Goal: Information Seeking & Learning: Learn about a topic

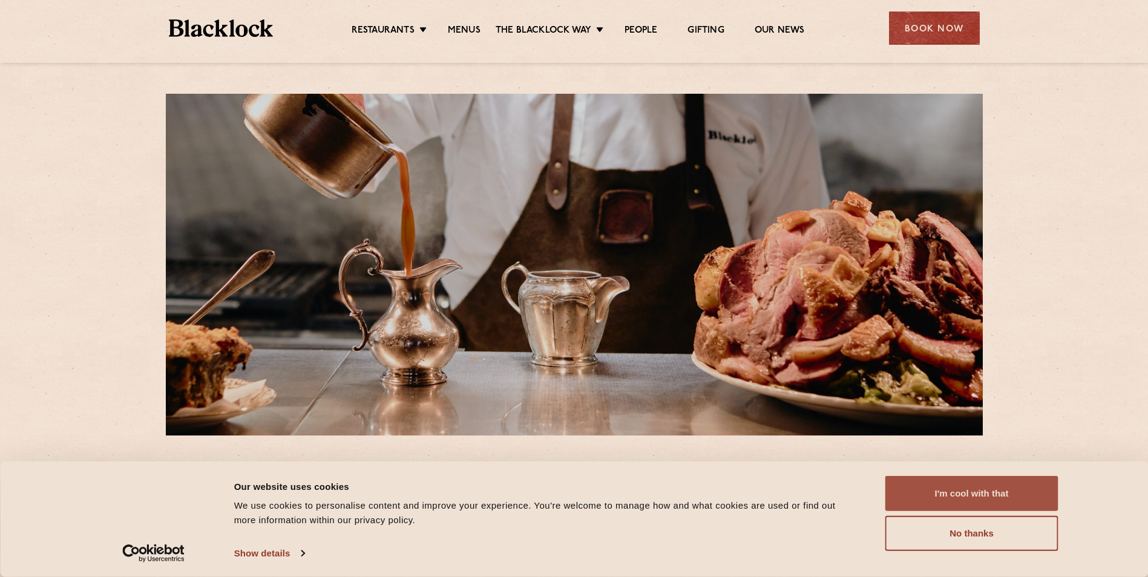
click at [953, 487] on button "I'm cool with that" at bounding box center [971, 493] width 173 height 35
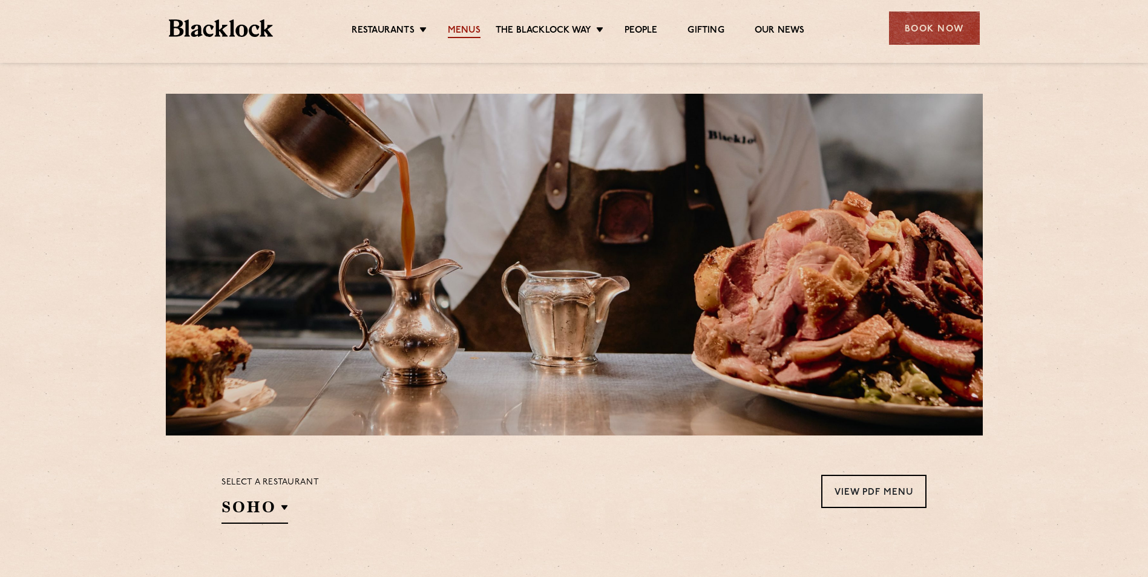
click at [471, 37] on link "Menus" at bounding box center [464, 31] width 33 height 13
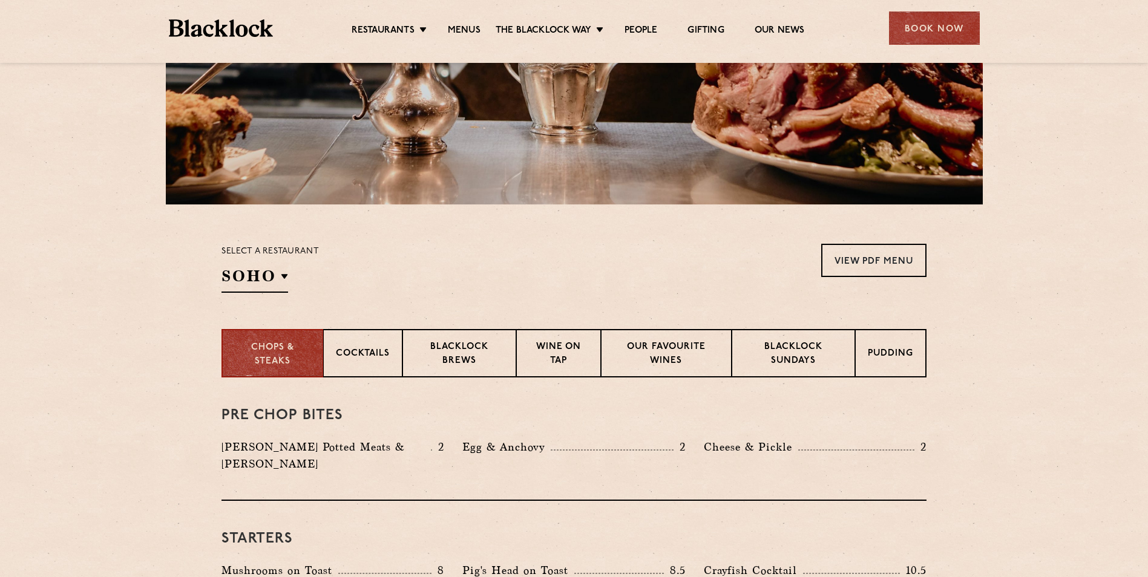
scroll to position [242, 0]
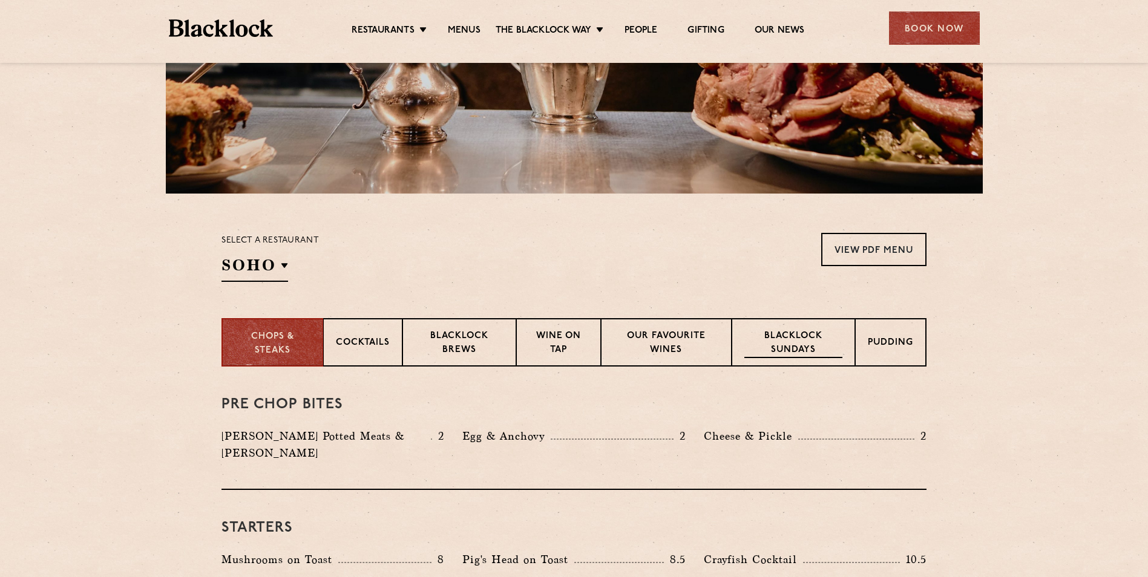
click at [784, 340] on p "Blacklock Sundays" at bounding box center [793, 344] width 98 height 28
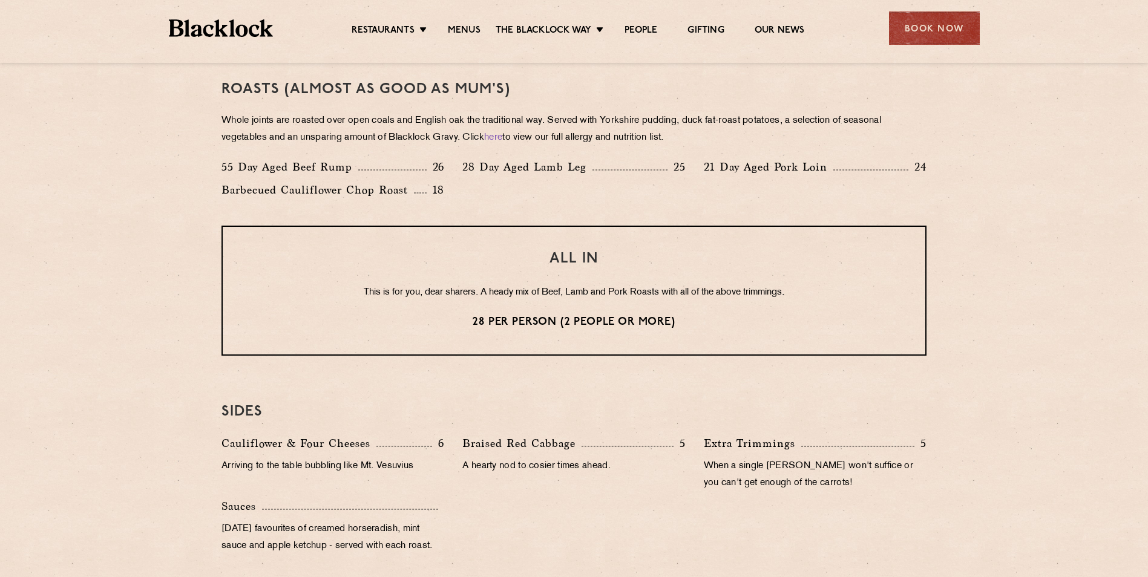
scroll to position [908, 0]
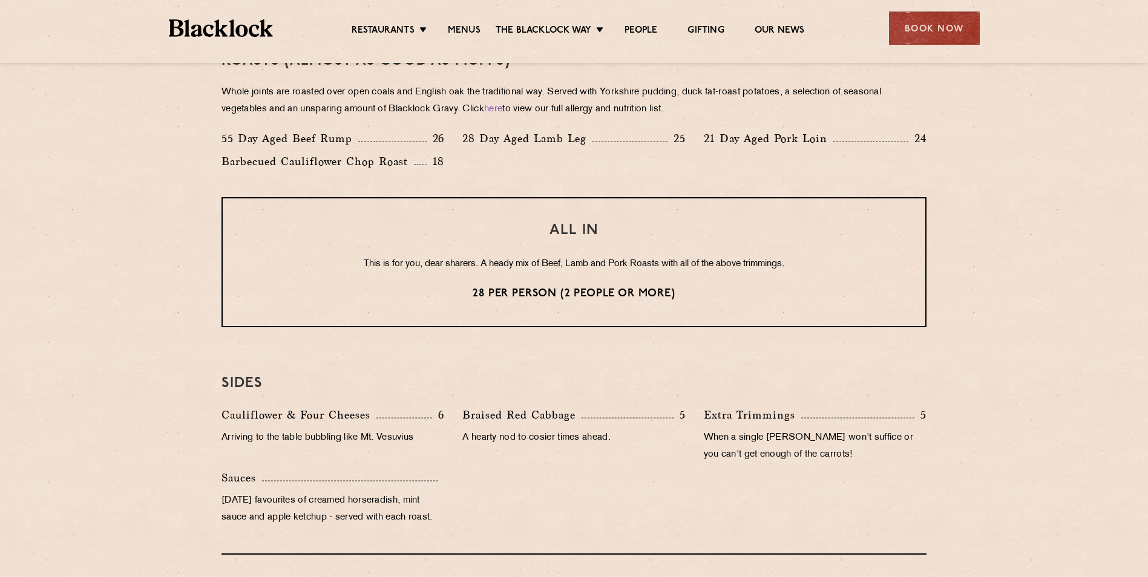
click at [442, 174] on div "Barbecued Cauliflower Chop Roast 18" at bounding box center [332, 164] width 241 height 23
click at [345, 385] on h3 "SIDES" at bounding box center [574, 384] width 705 height 16
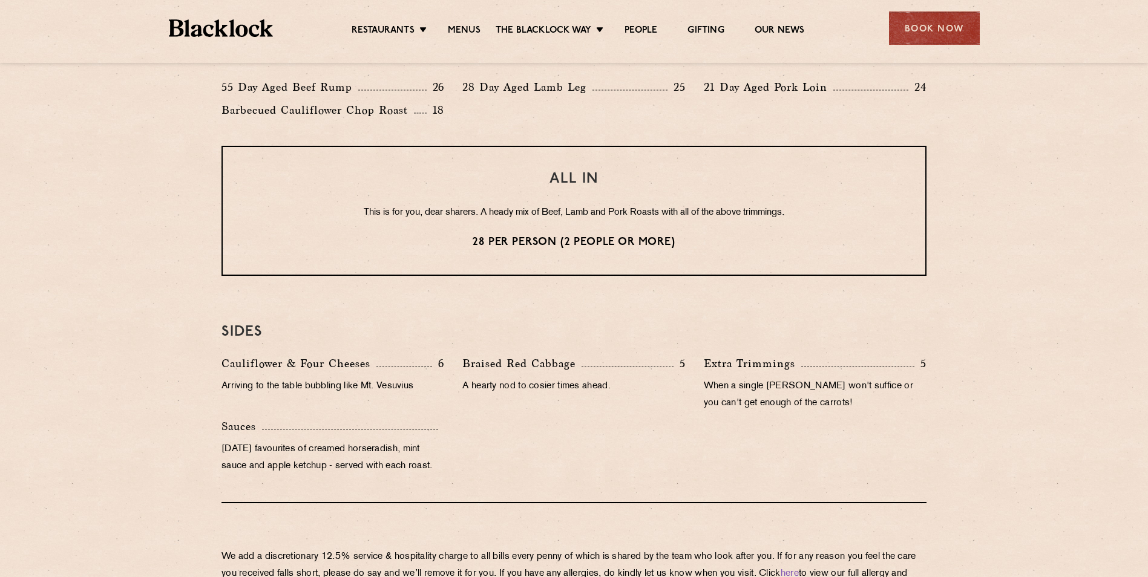
scroll to position [1029, 0]
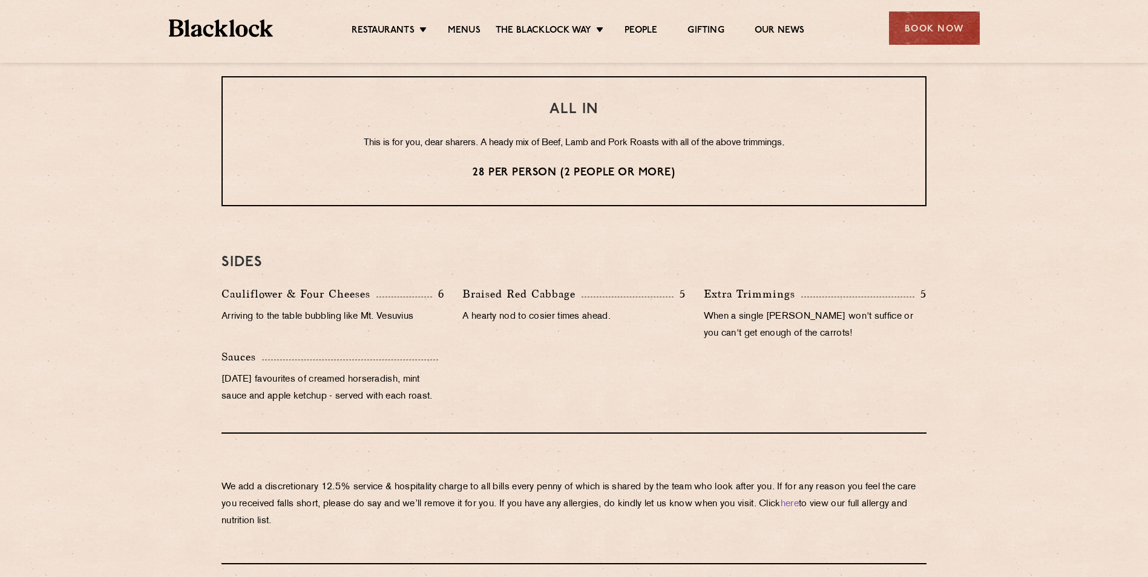
click at [543, 400] on div "Cauliflower & Four Cheeses 6 Arriving to the table bubbling like Mt. Vesuvius B…" at bounding box center [573, 349] width 723 height 126
